Goal: Information Seeking & Learning: Learn about a topic

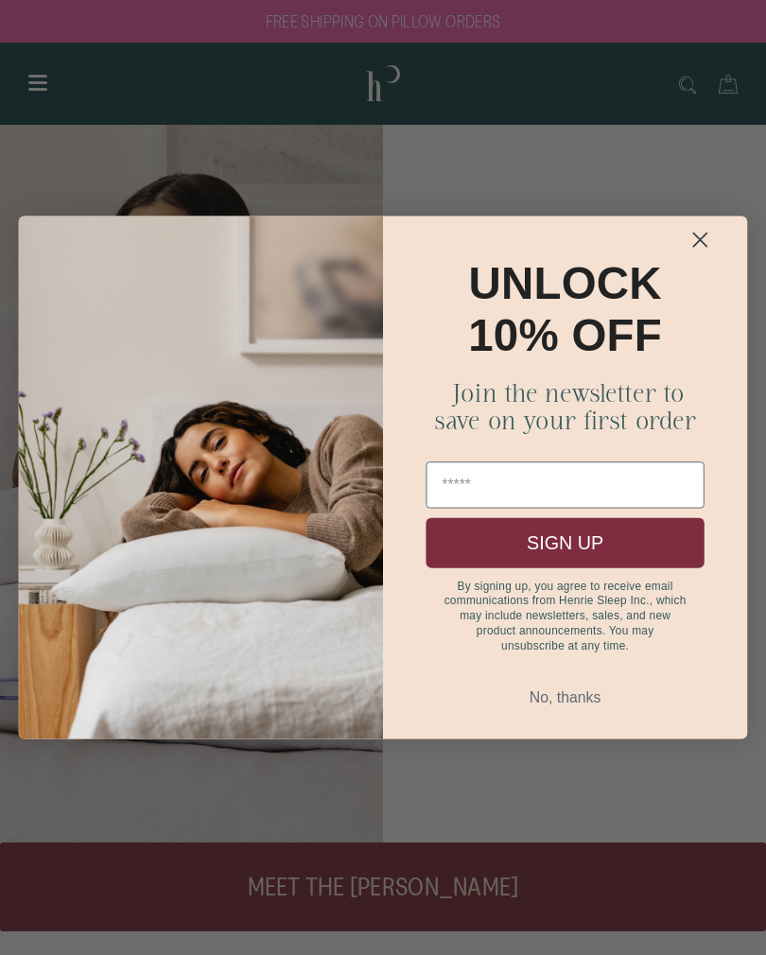
click at [716, 231] on icon "Close dialog" at bounding box center [700, 239] width 33 height 33
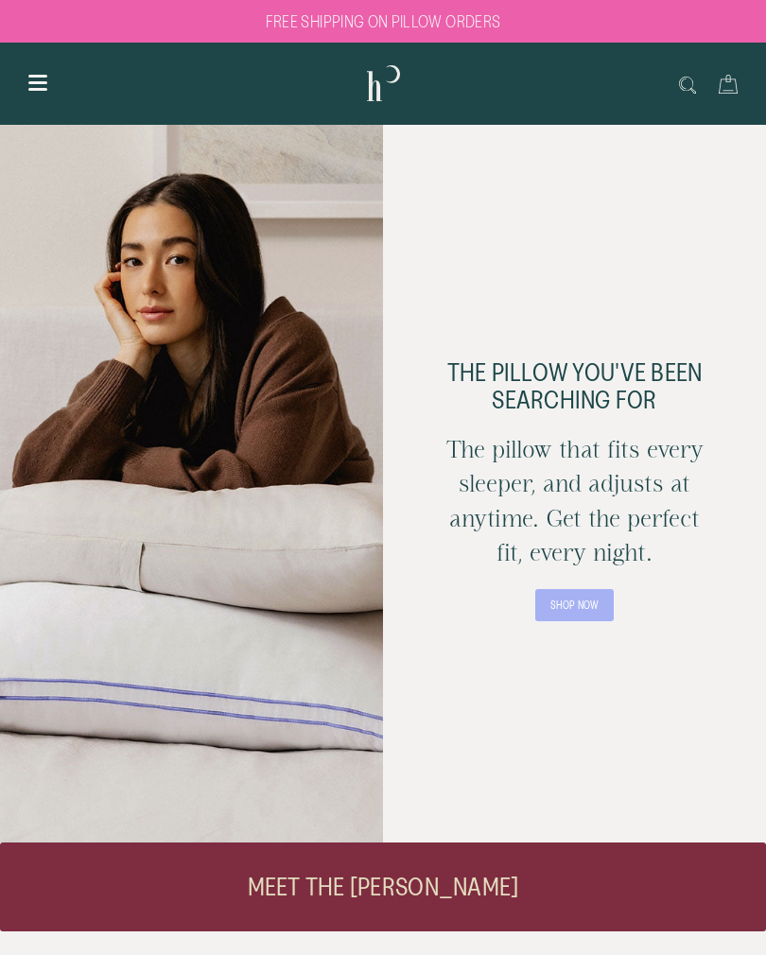
click at [50, 93] on div "Show menu" at bounding box center [38, 83] width 32 height 23
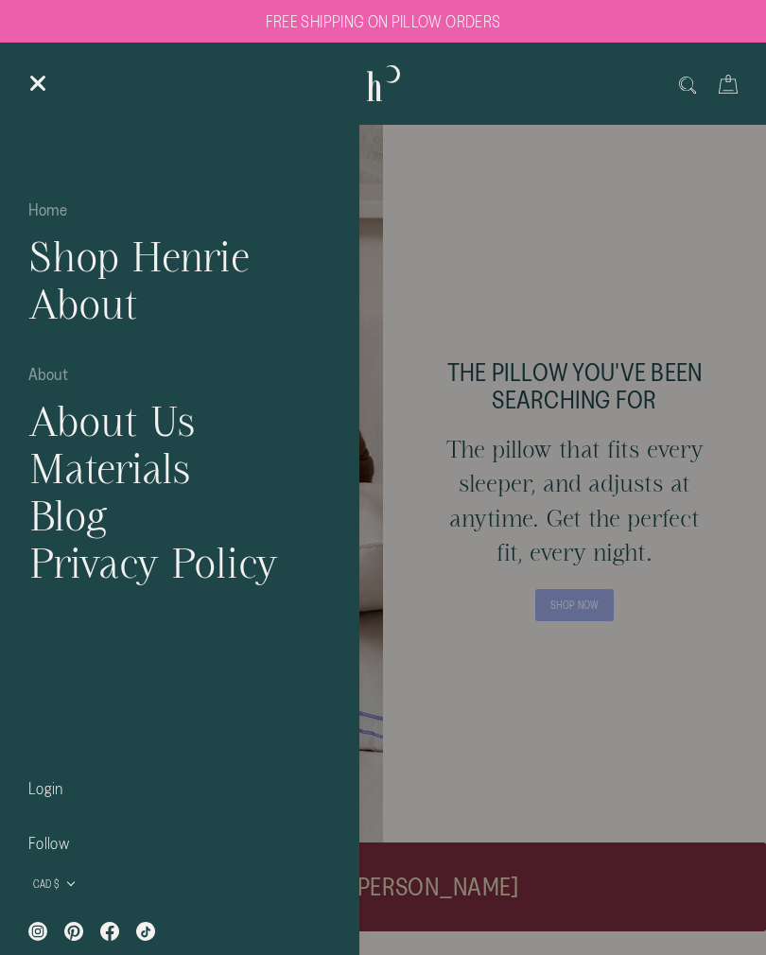
click at [181, 425] on link "About Us" at bounding box center [179, 420] width 330 height 47
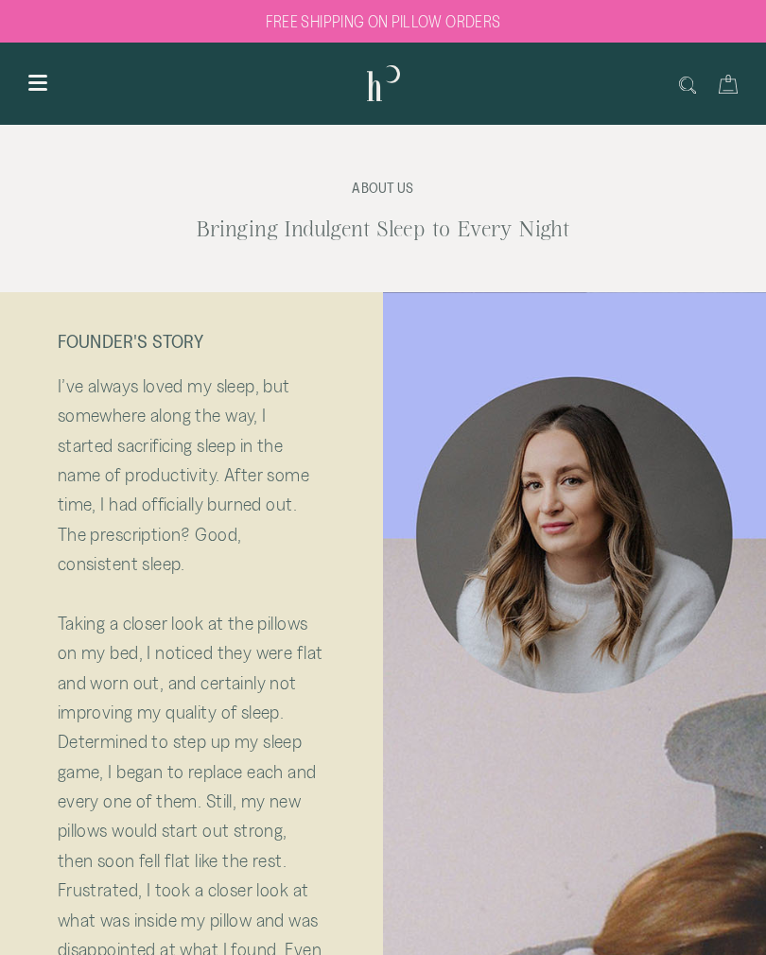
click at [41, 91] on div "Show menu" at bounding box center [38, 83] width 32 height 23
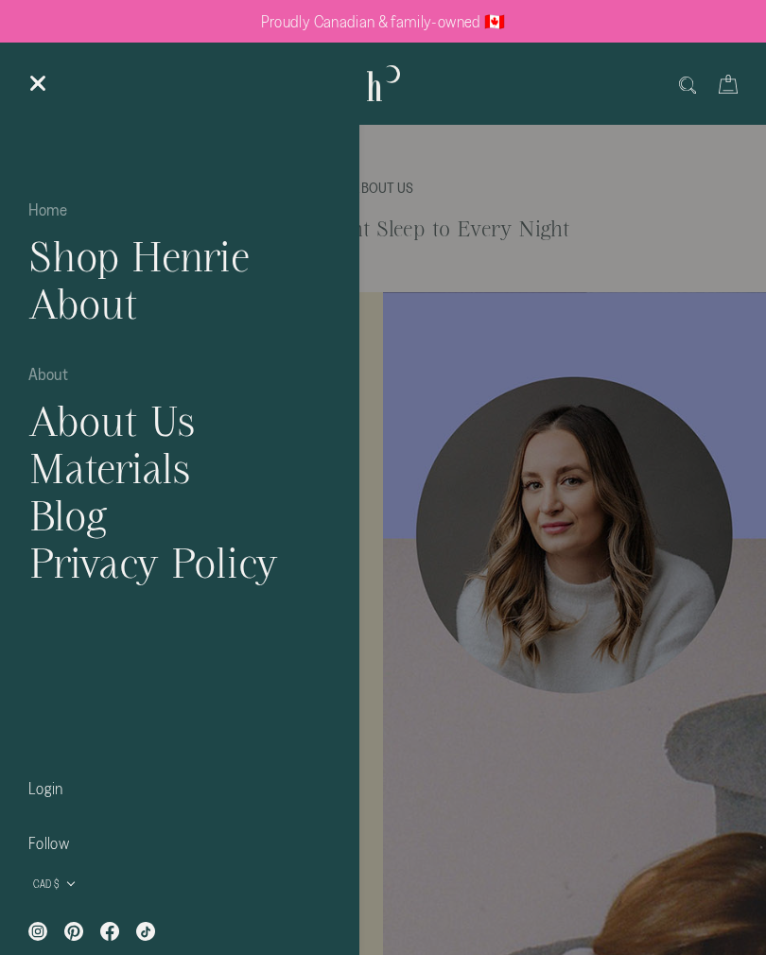
click at [226, 256] on link "Shop Henrie" at bounding box center [179, 256] width 330 height 47
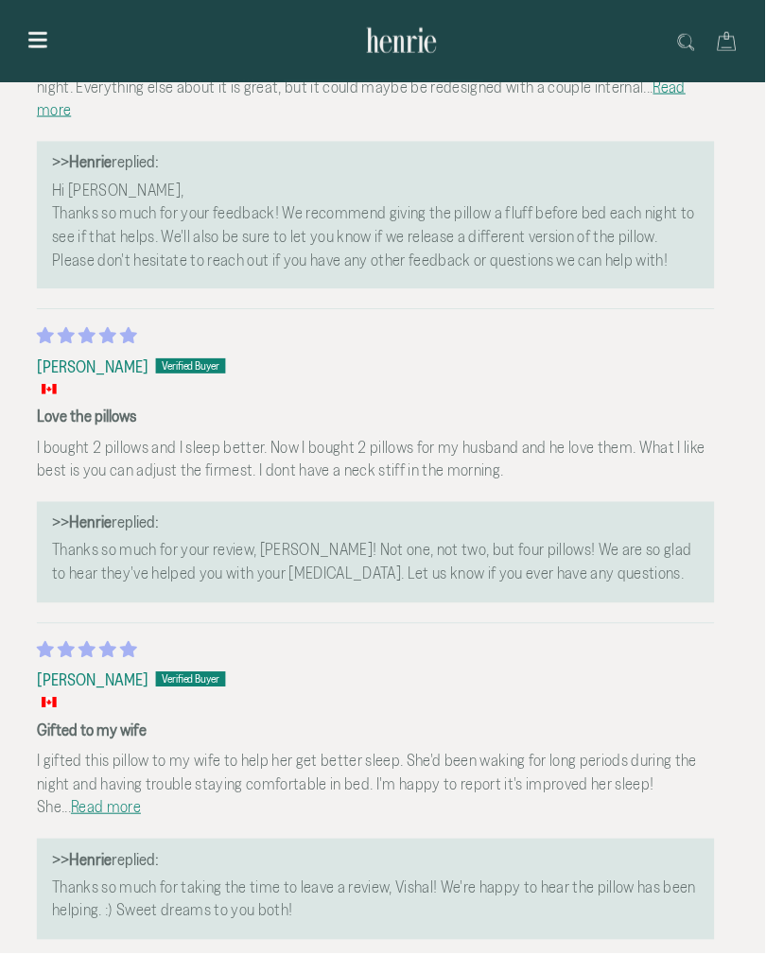
scroll to position [5064, 7]
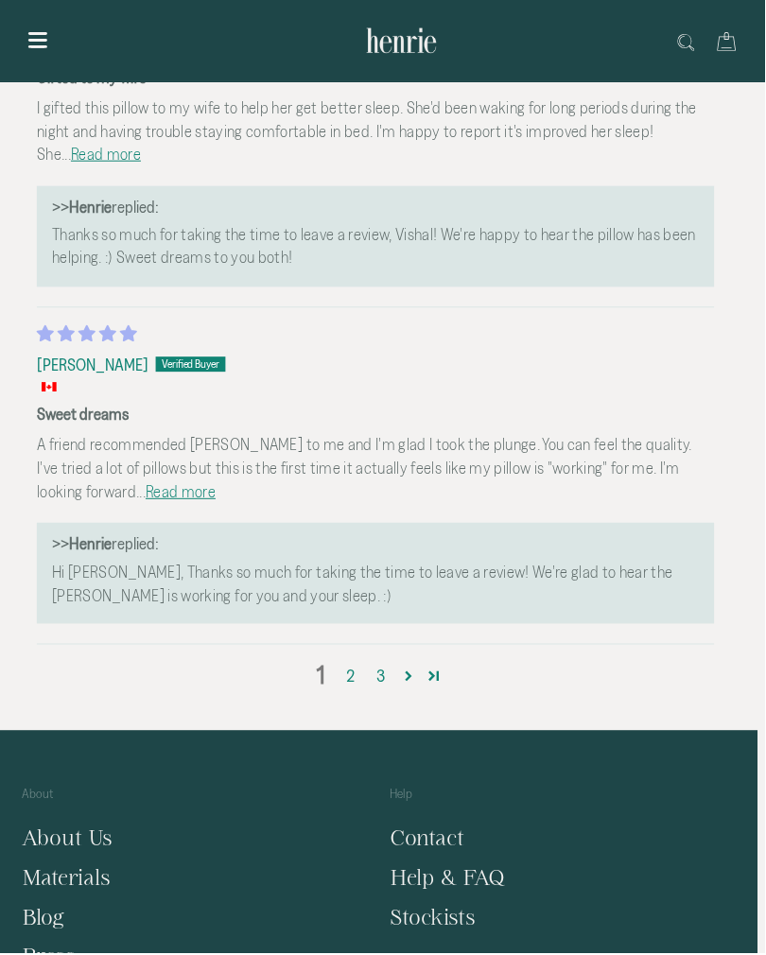
click at [354, 666] on link "2" at bounding box center [351, 678] width 30 height 25
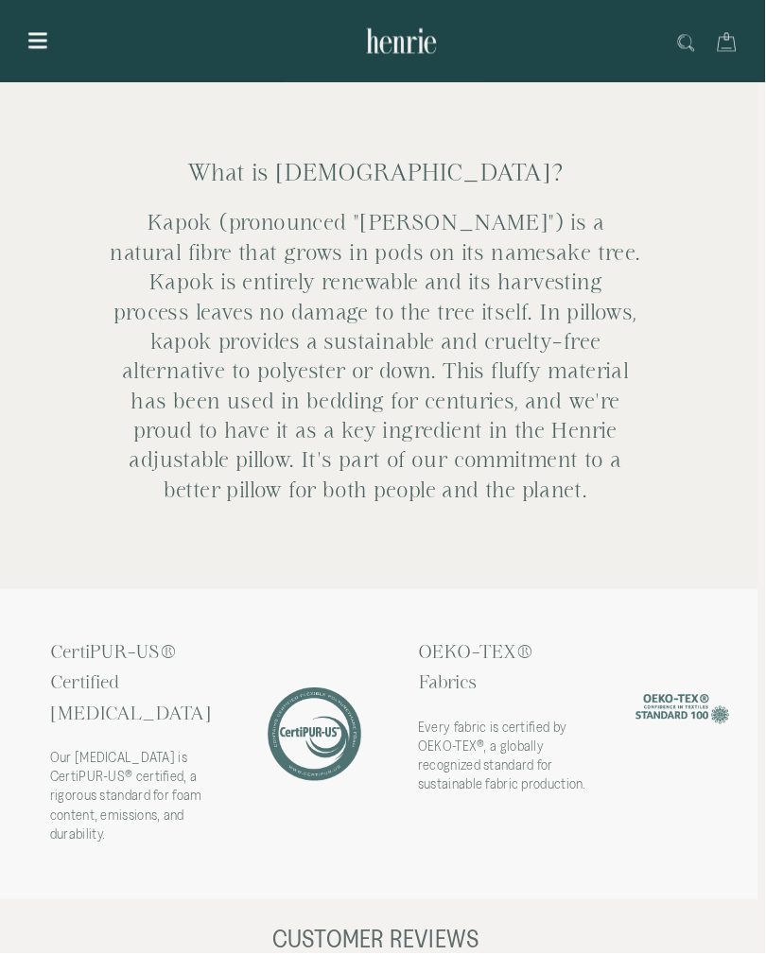
scroll to position [3438, 7]
